Goal: Information Seeking & Learning: Check status

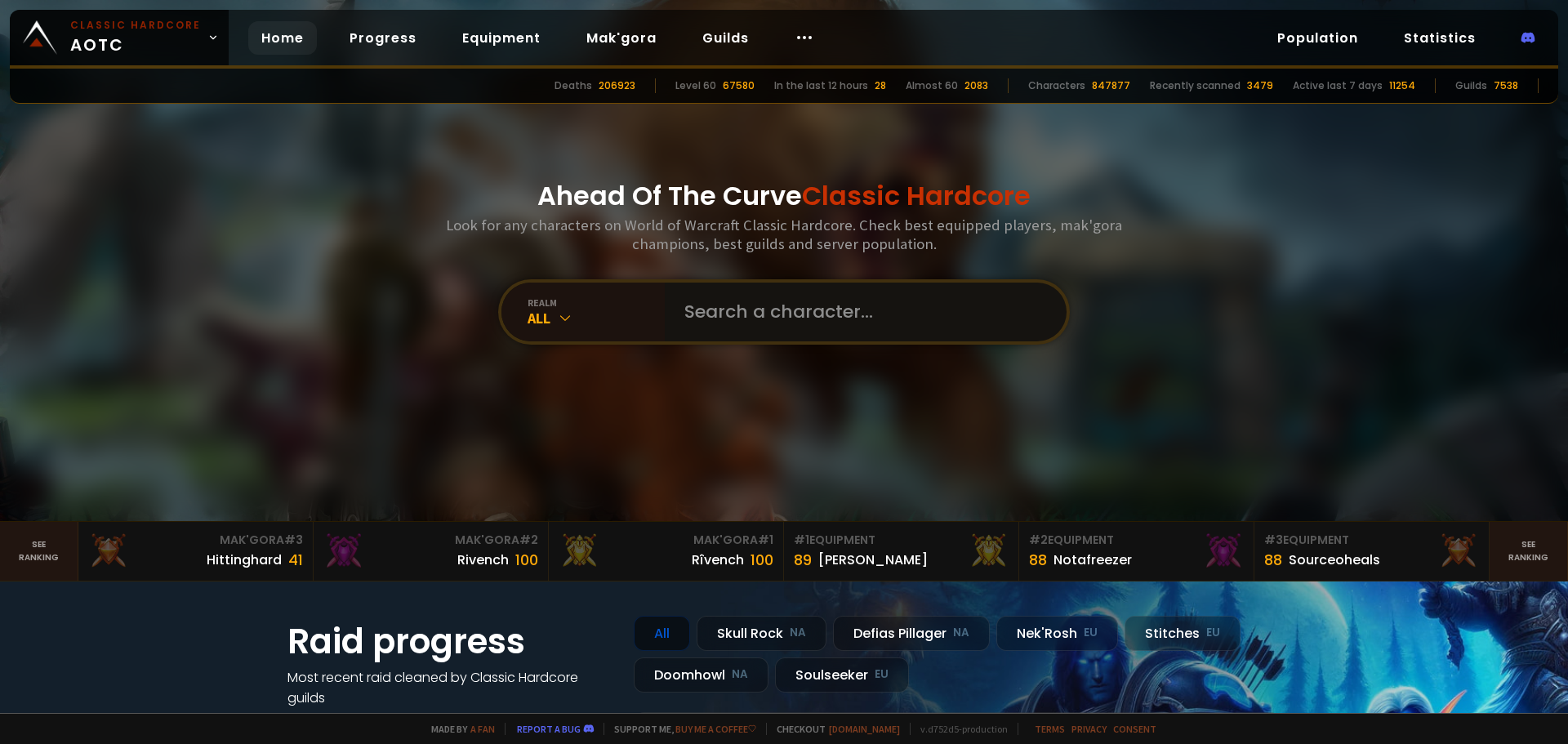
click at [746, 303] on input "text" at bounding box center [860, 312] width 372 height 59
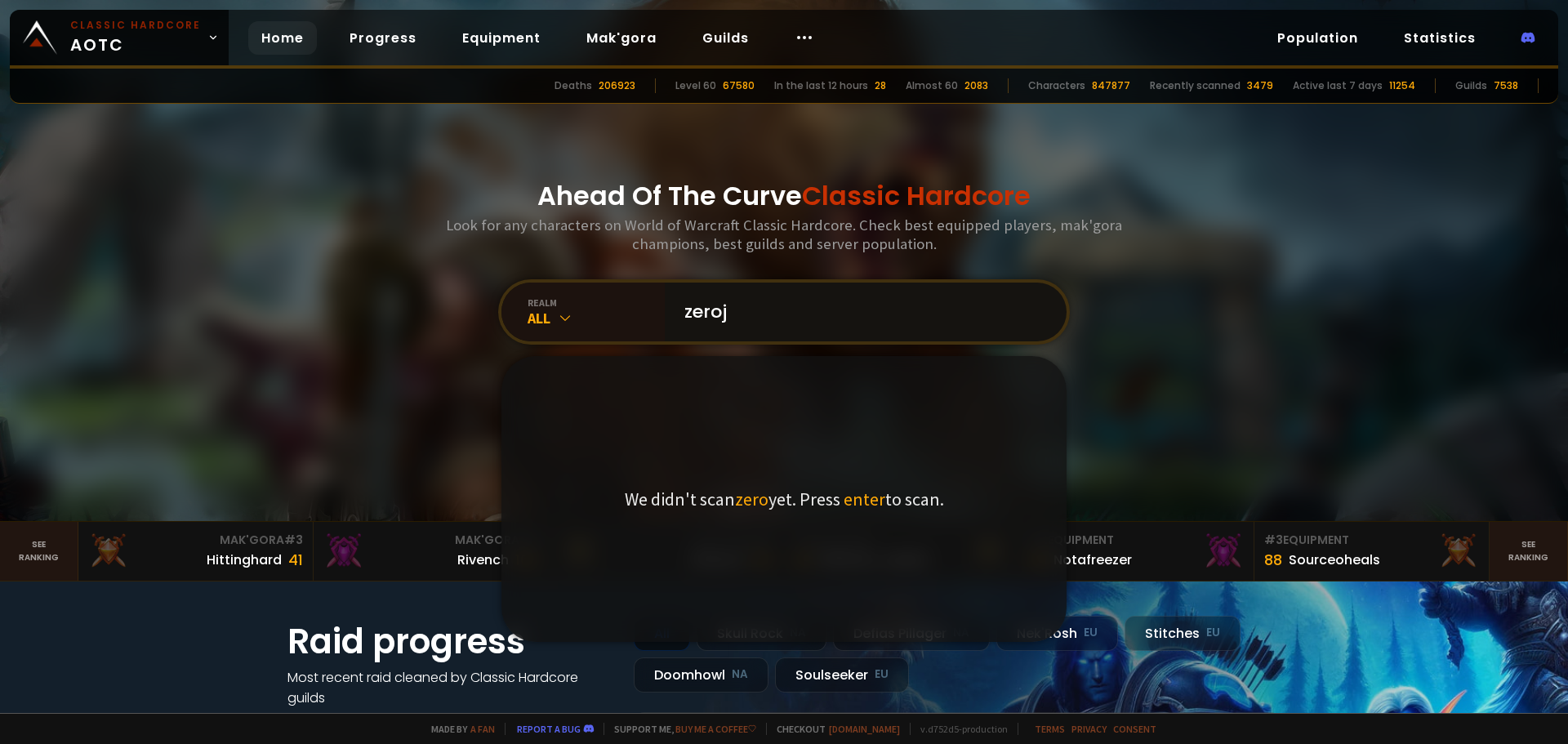
type input "zeroji"
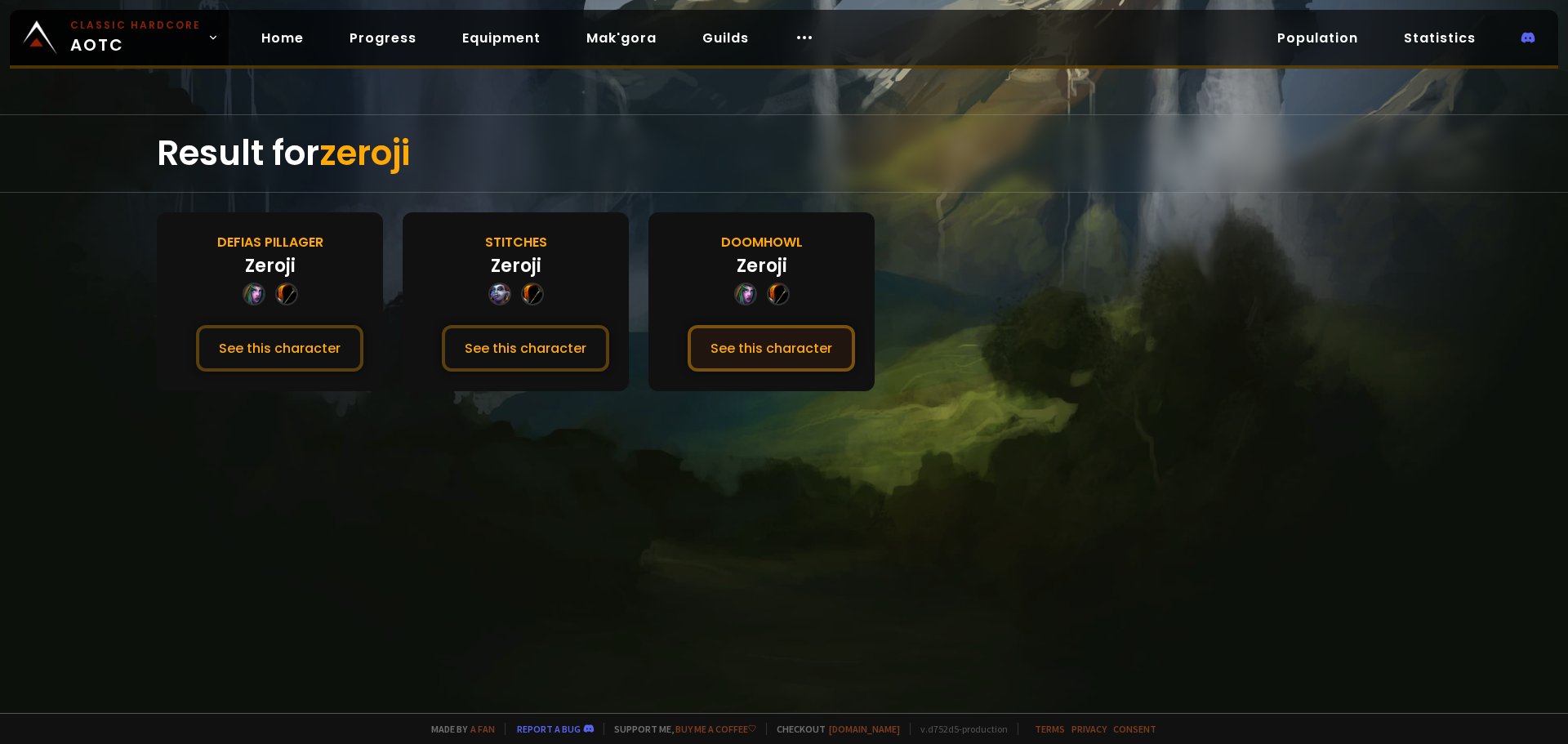
click at [770, 334] on button "See this character" at bounding box center [772, 348] width 168 height 47
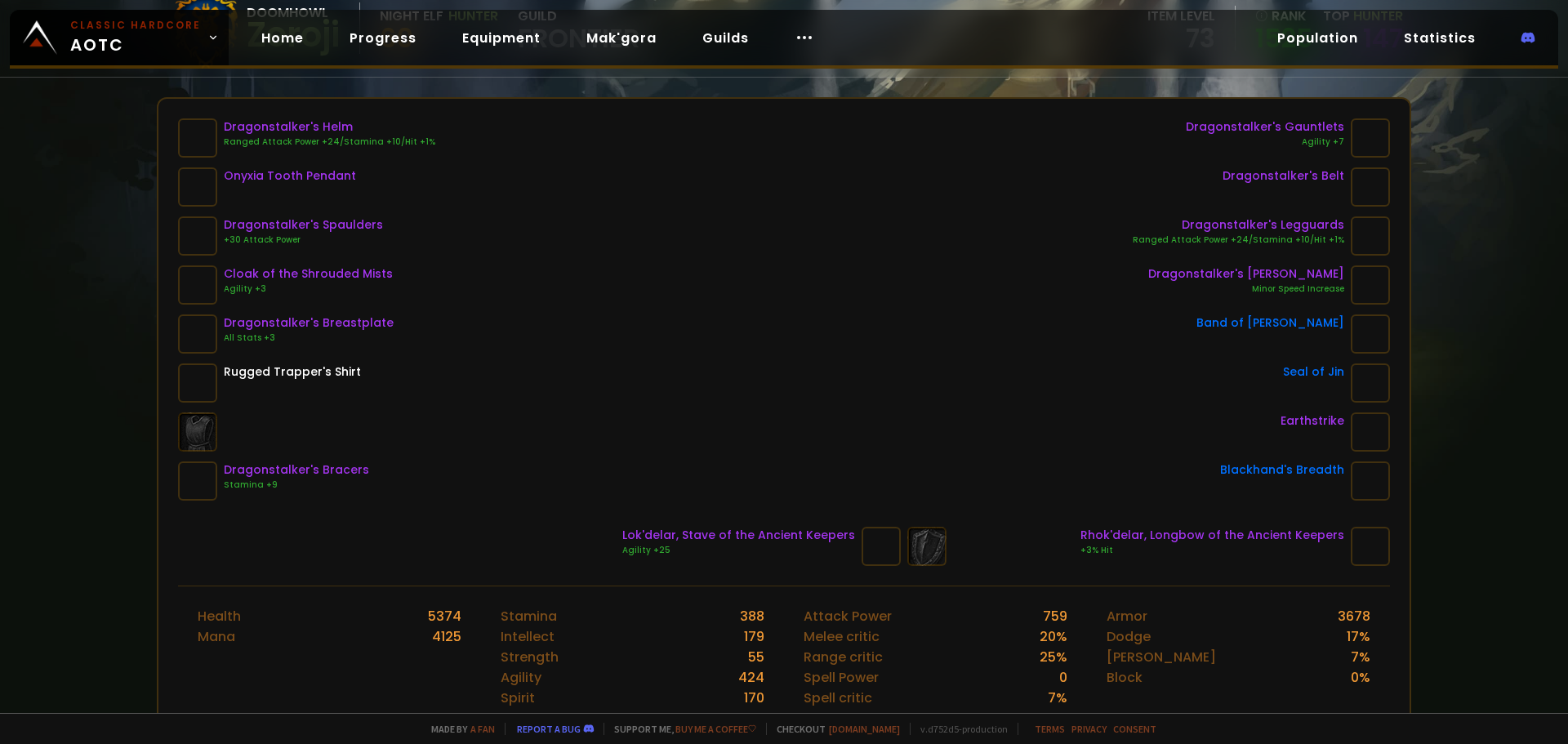
scroll to position [164, 0]
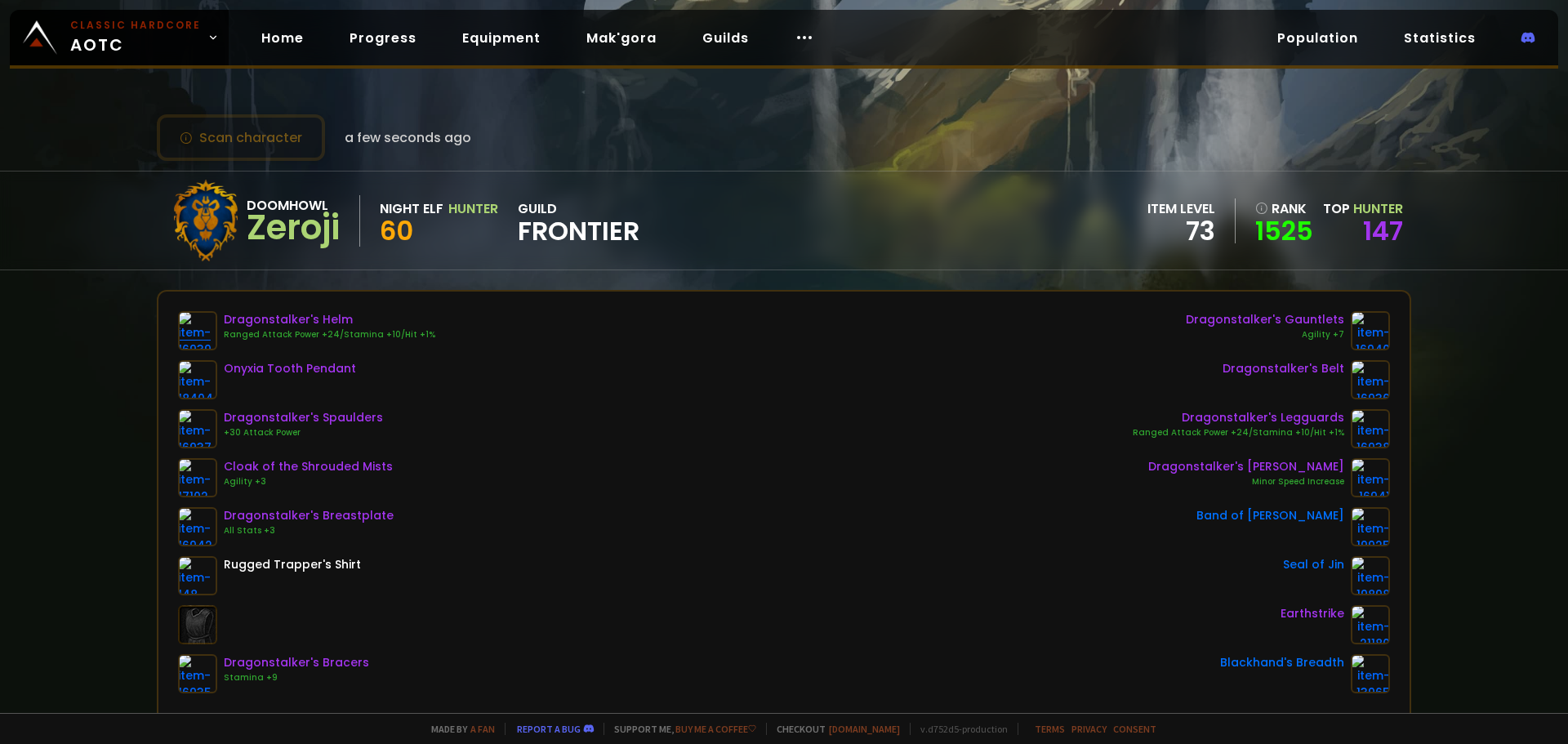
click at [196, 331] on img at bounding box center [198, 331] width 39 height 39
click at [280, 316] on div "Dragonstalker's Helm" at bounding box center [329, 320] width 211 height 17
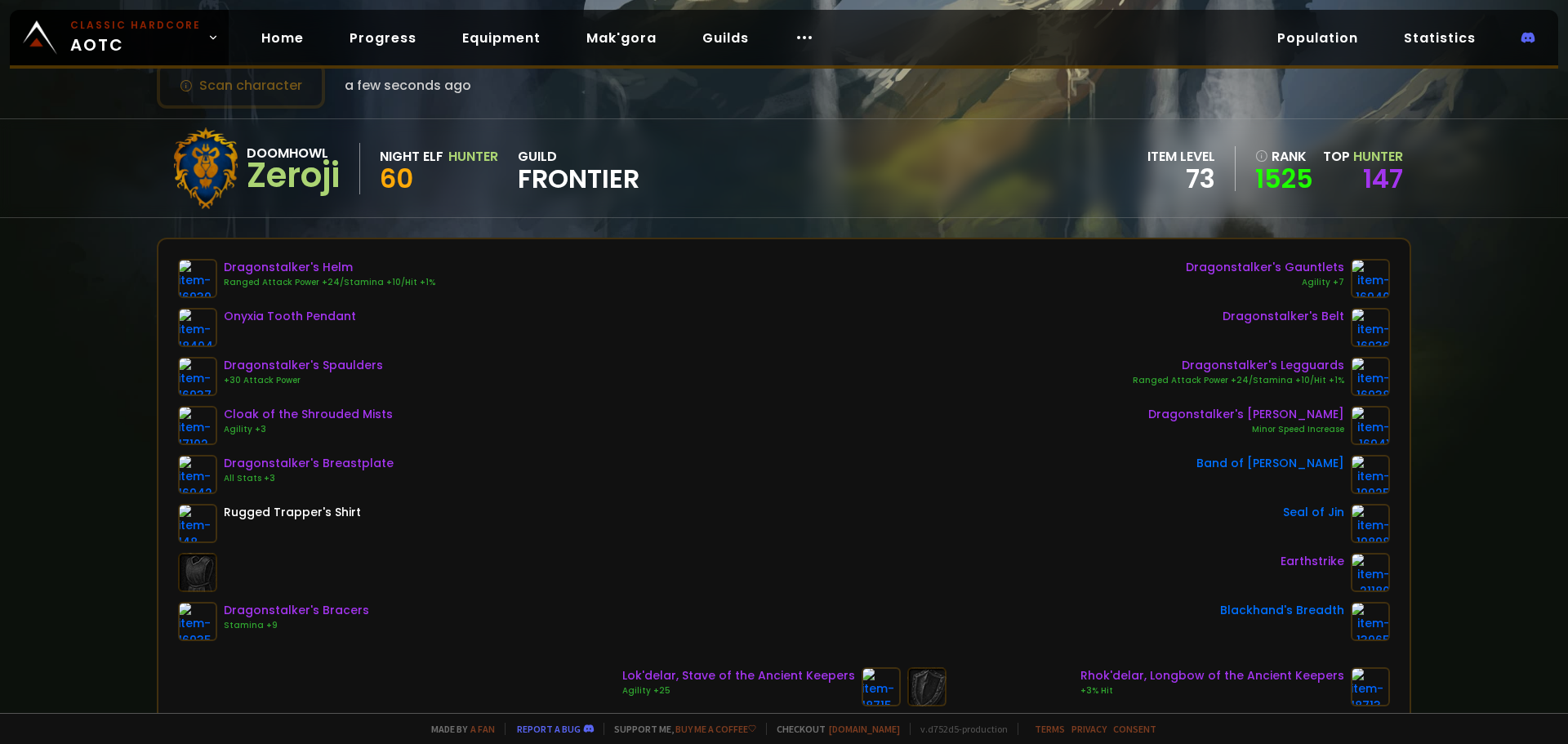
scroll to position [81, 0]
